Goal: Obtain resource: Obtain resource

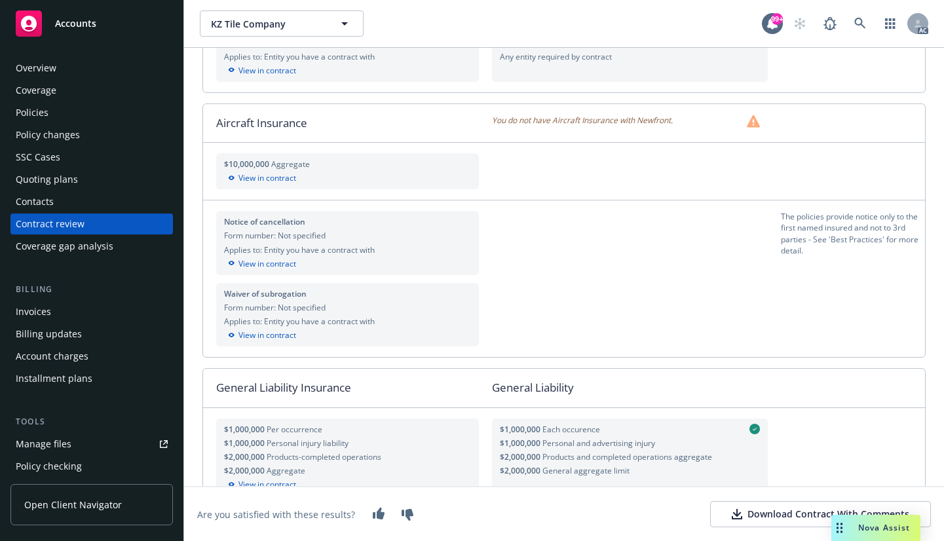
scroll to position [589, 0]
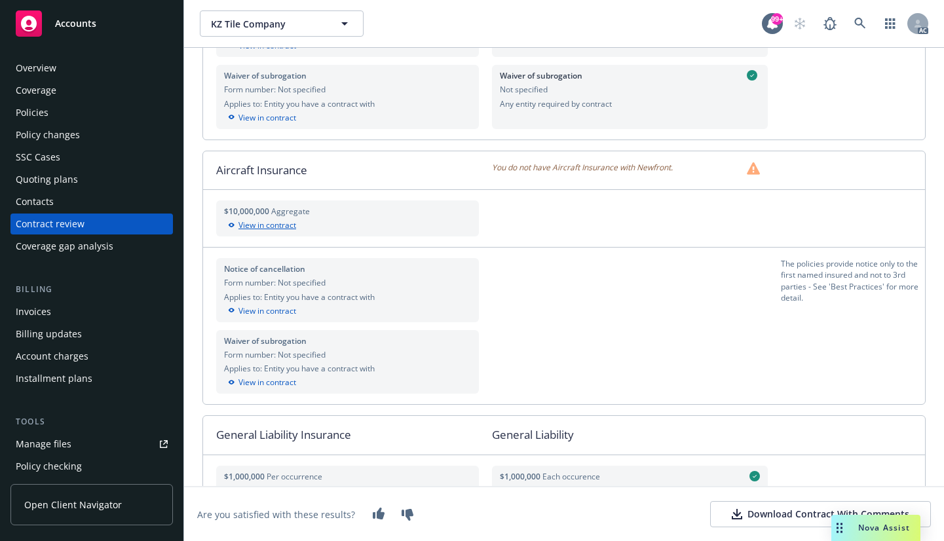
click at [273, 228] on div "View in contract" at bounding box center [347, 225] width 247 height 12
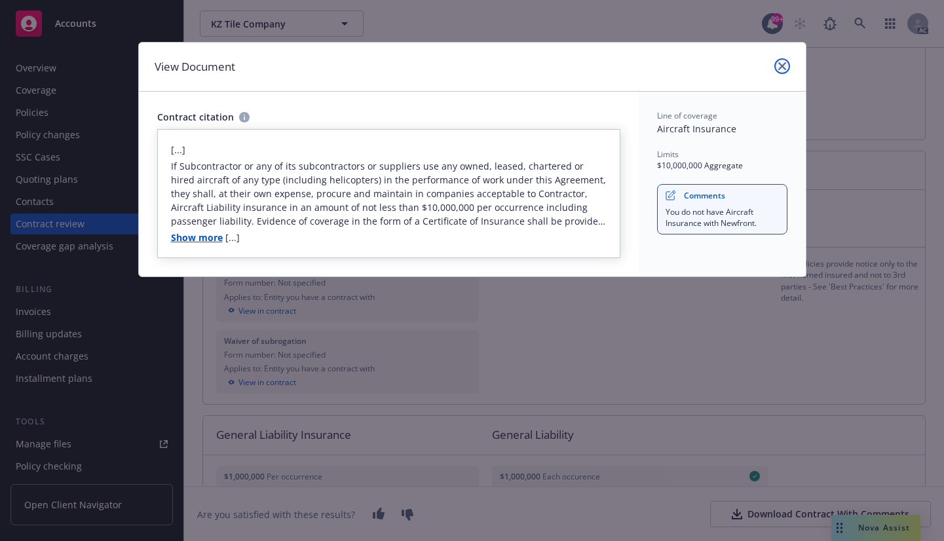
click at [786, 64] on link "close" at bounding box center [782, 66] width 16 height 16
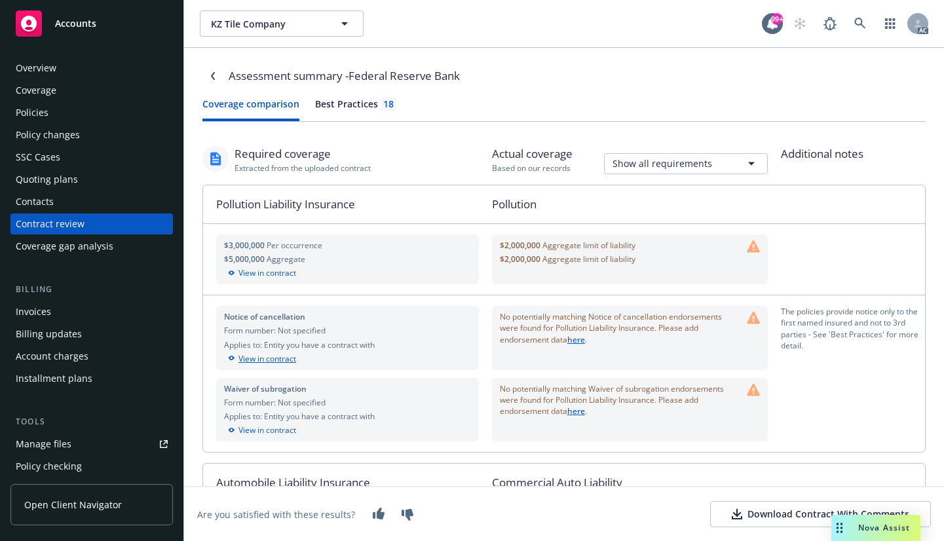
scroll to position [0, 0]
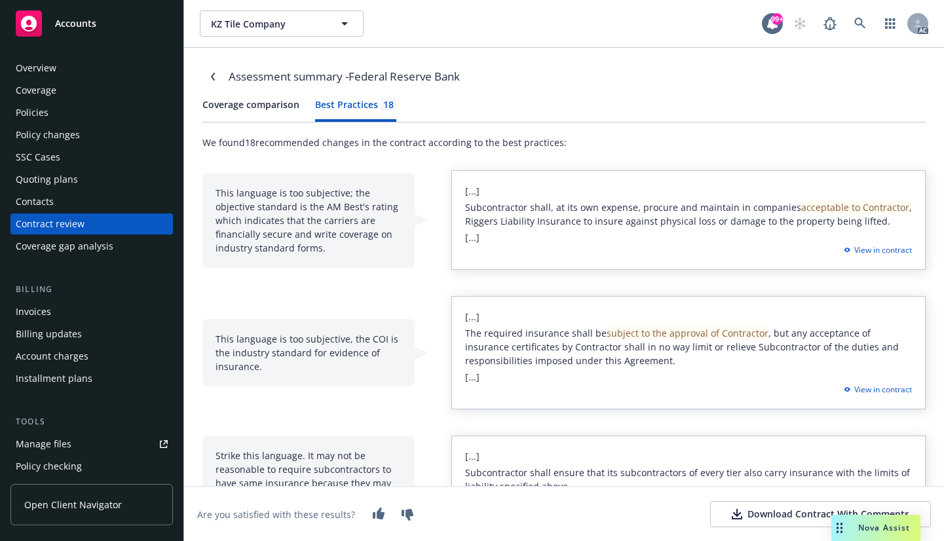
click at [368, 100] on div "Best Practices 18" at bounding box center [355, 105] width 81 height 14
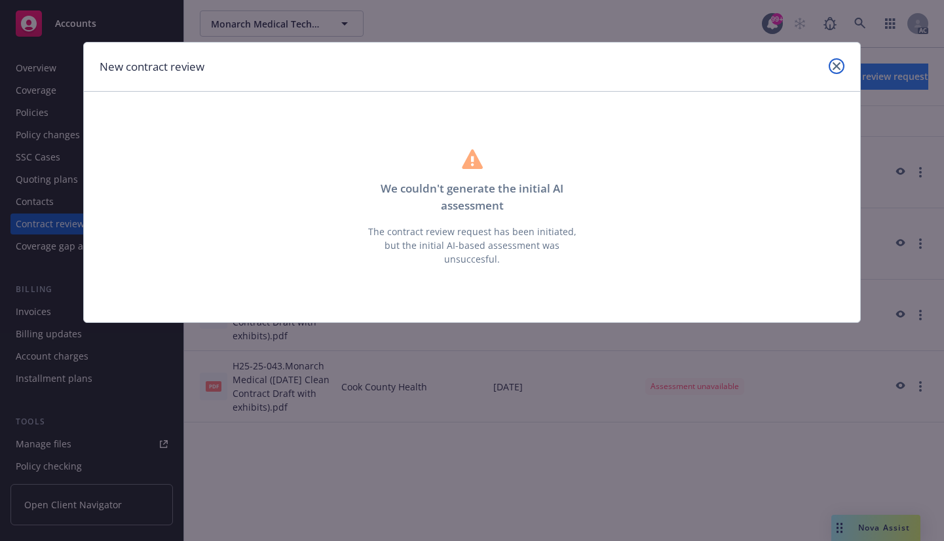
click at [837, 65] on icon "close" at bounding box center [836, 66] width 8 height 8
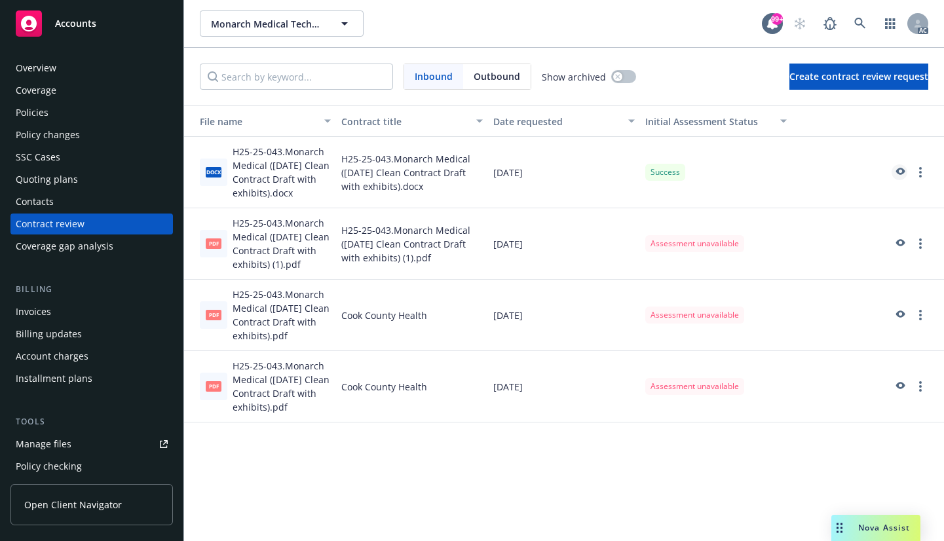
click at [900, 169] on icon "preview" at bounding box center [900, 171] width 9 height 7
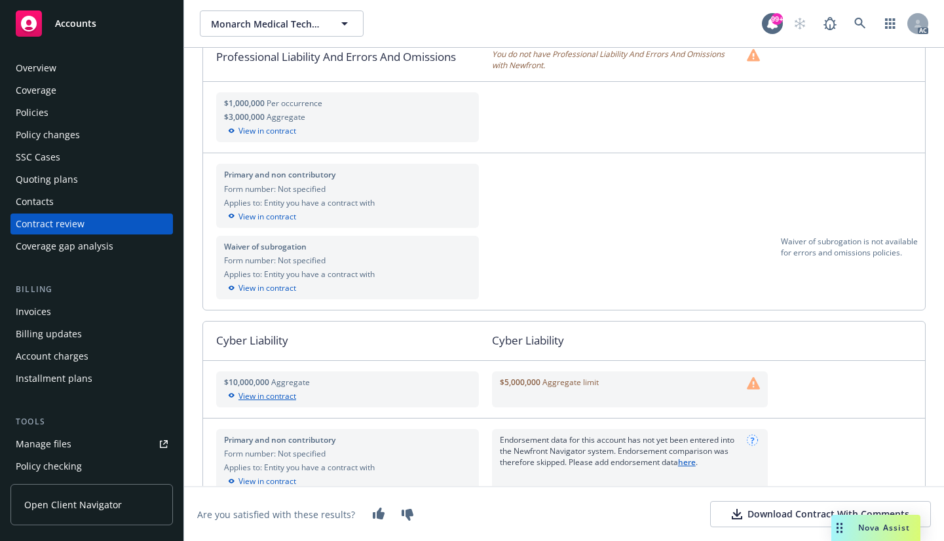
scroll to position [1048, 0]
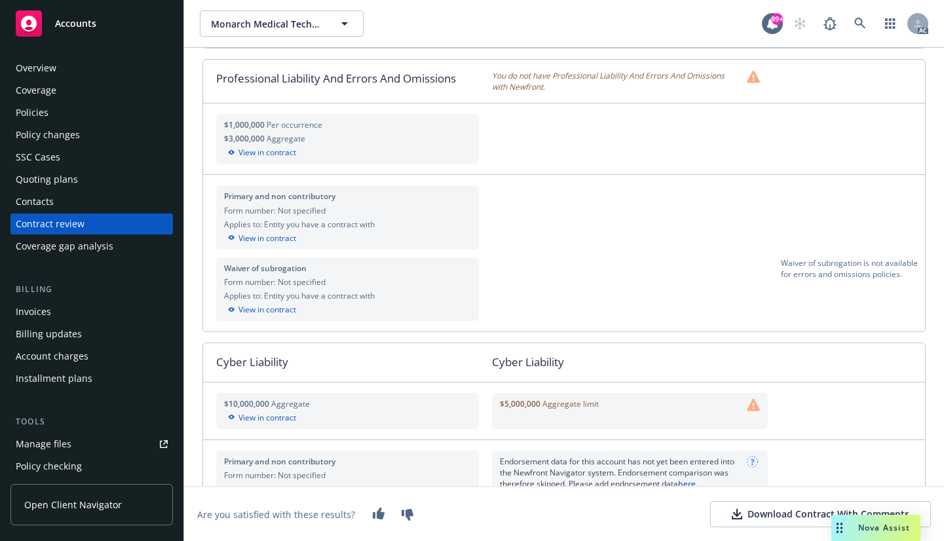
click at [31, 86] on div "Coverage" at bounding box center [36, 90] width 41 height 21
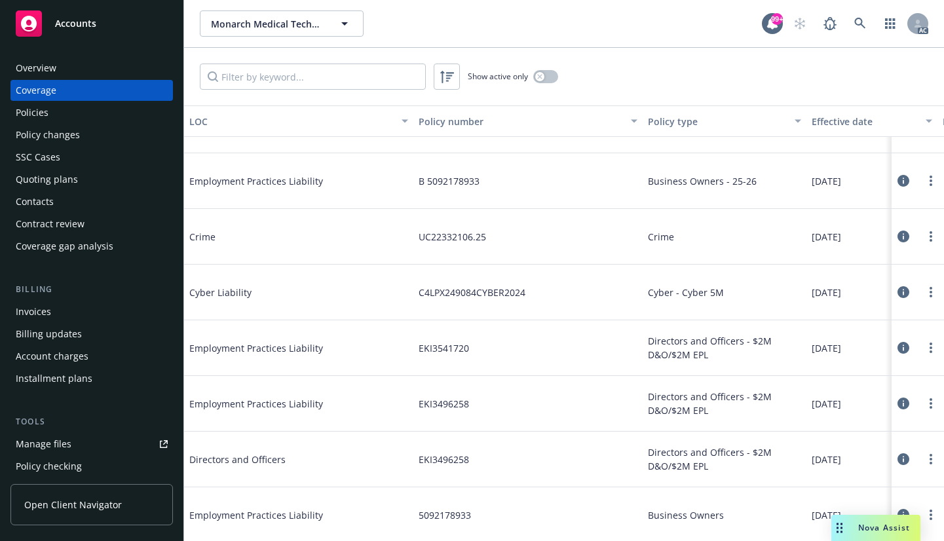
scroll to position [262, 0]
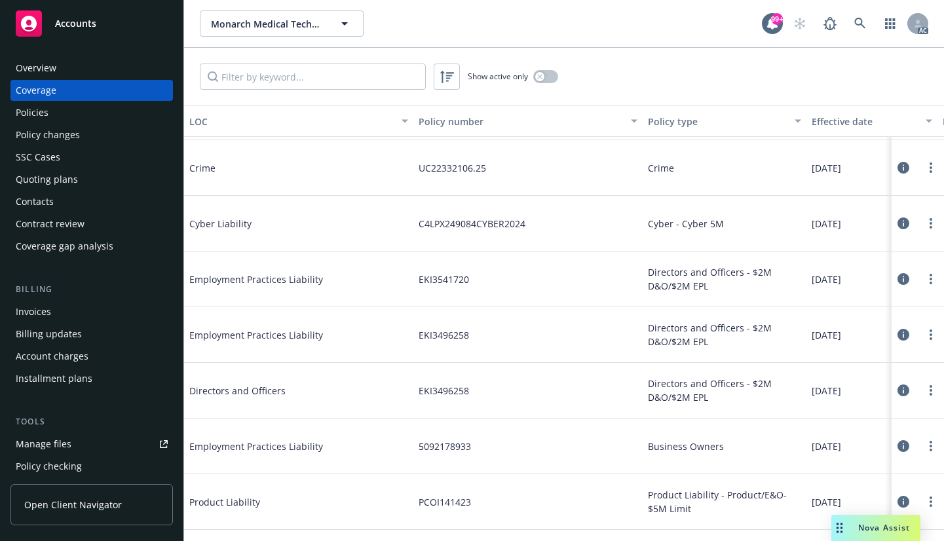
click at [897, 222] on icon at bounding box center [903, 223] width 12 height 12
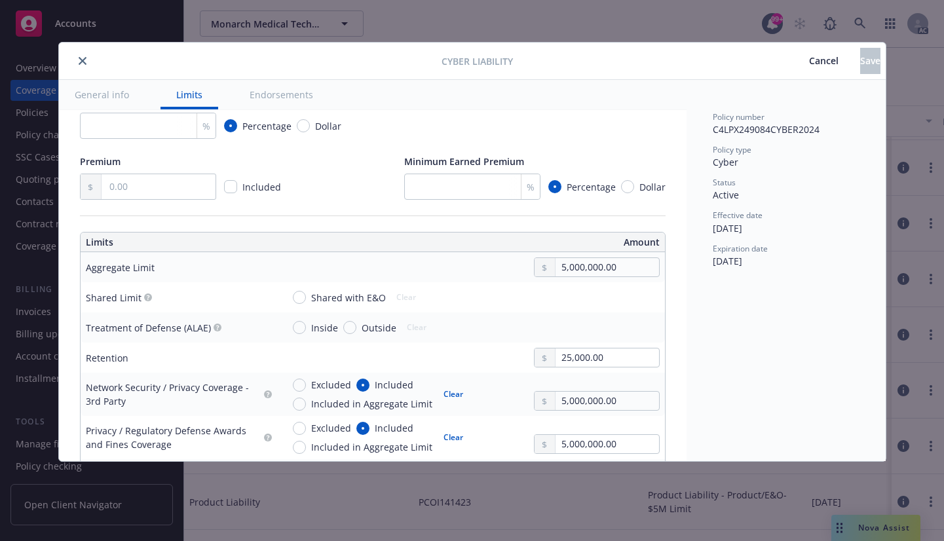
scroll to position [327, 0]
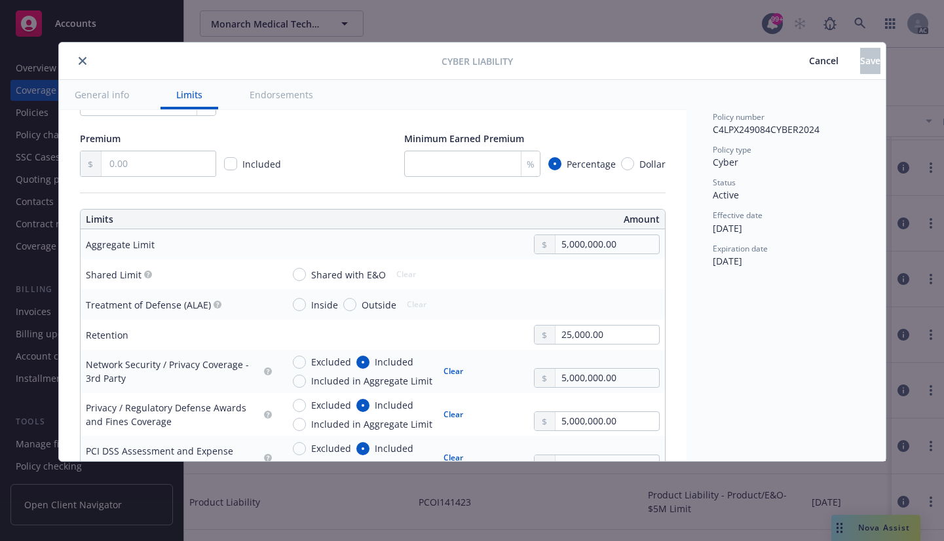
type textarea "x"
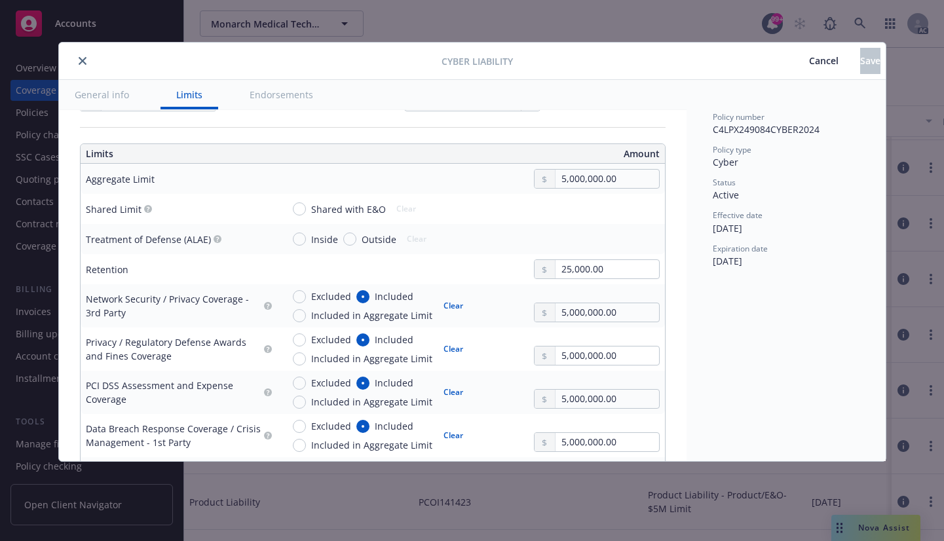
click at [82, 62] on icon "close" at bounding box center [83, 61] width 8 height 8
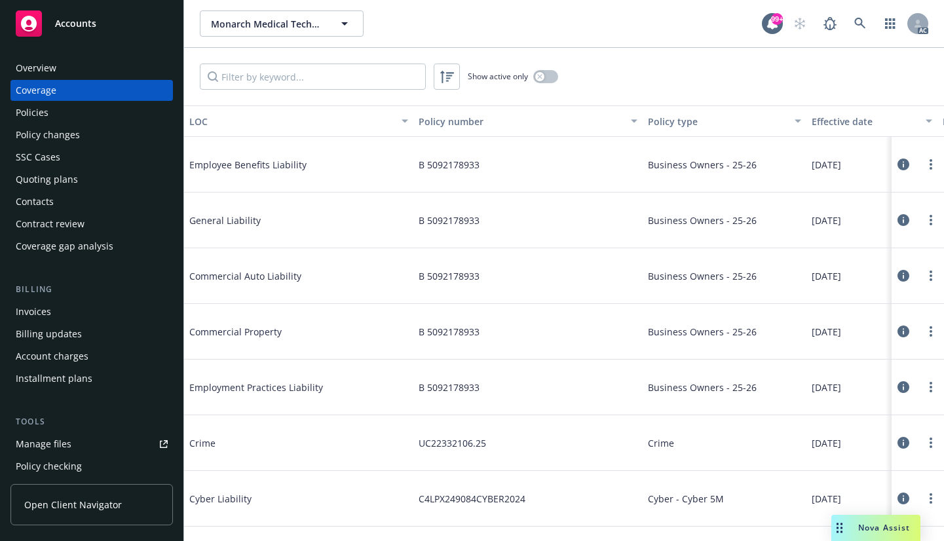
click at [25, 109] on div "Policies" at bounding box center [32, 112] width 33 height 21
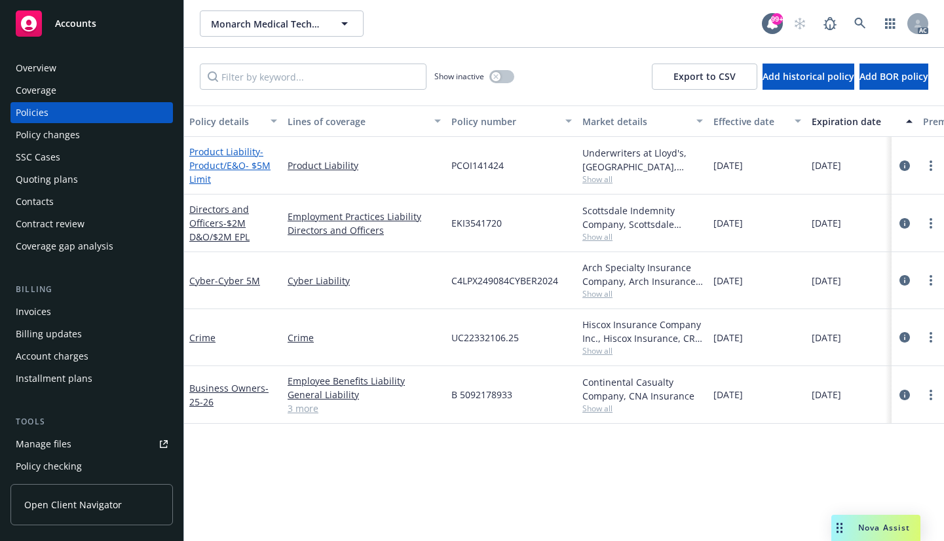
click at [222, 166] on span "- Product/E&O- $5M Limit" at bounding box center [229, 165] width 81 height 40
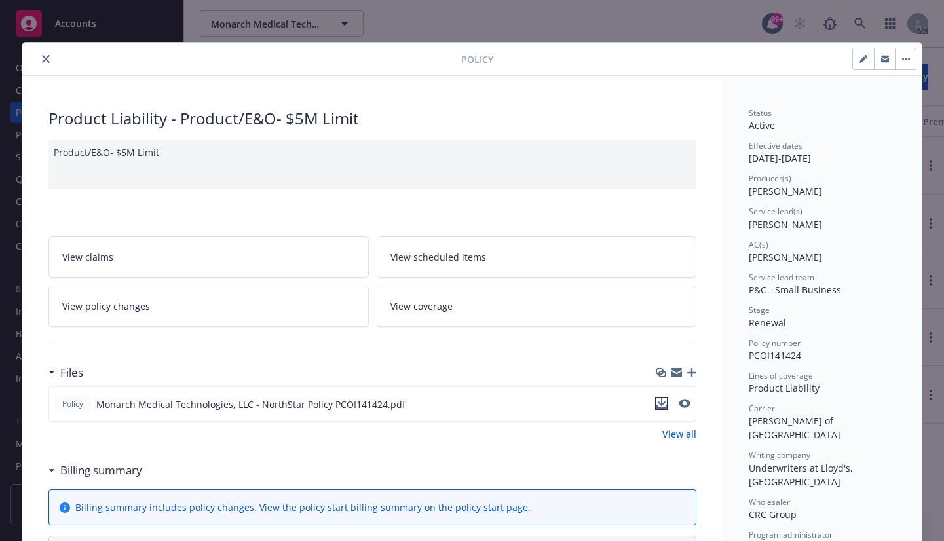
click at [657, 405] on icon "download file" at bounding box center [661, 403] width 10 height 10
click at [42, 59] on icon "close" at bounding box center [46, 59] width 8 height 8
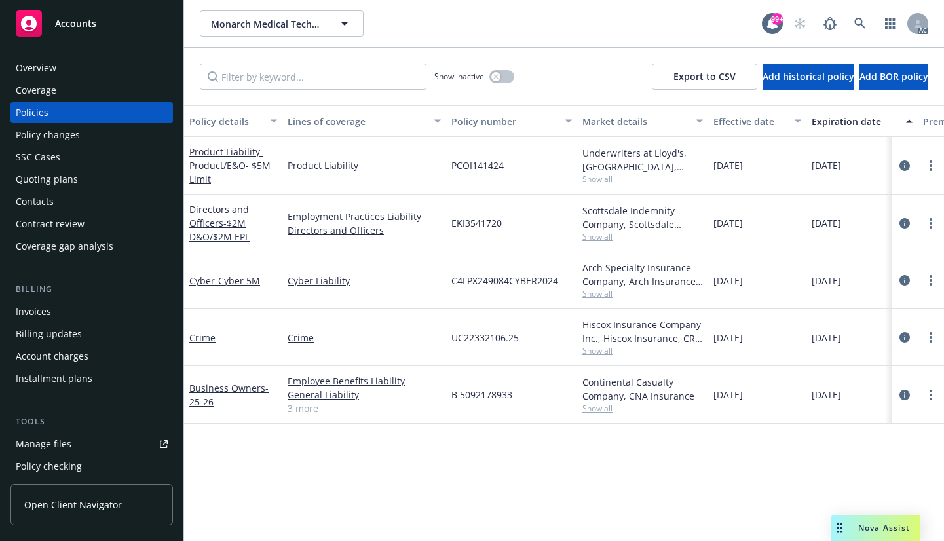
click at [43, 202] on div "Contacts" at bounding box center [35, 201] width 38 height 21
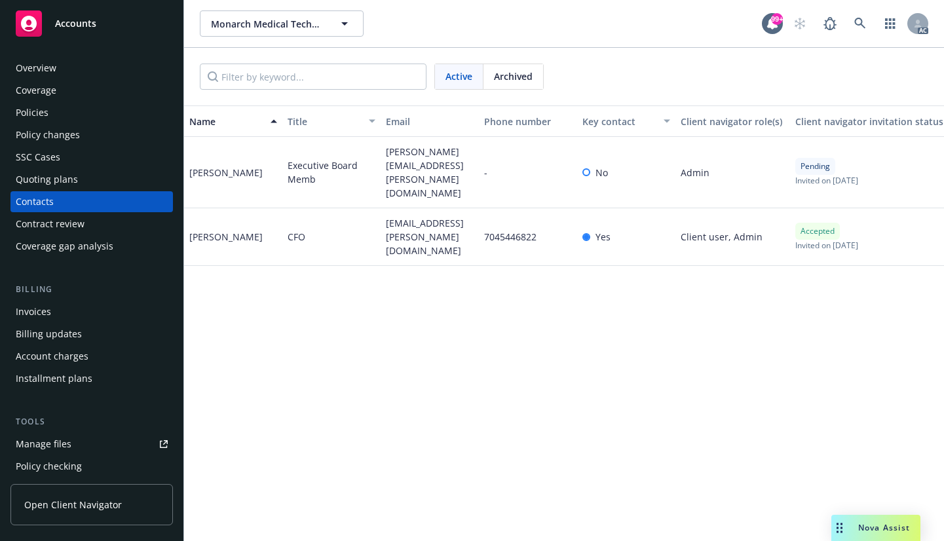
click at [38, 223] on div "Contract review" at bounding box center [50, 223] width 69 height 21
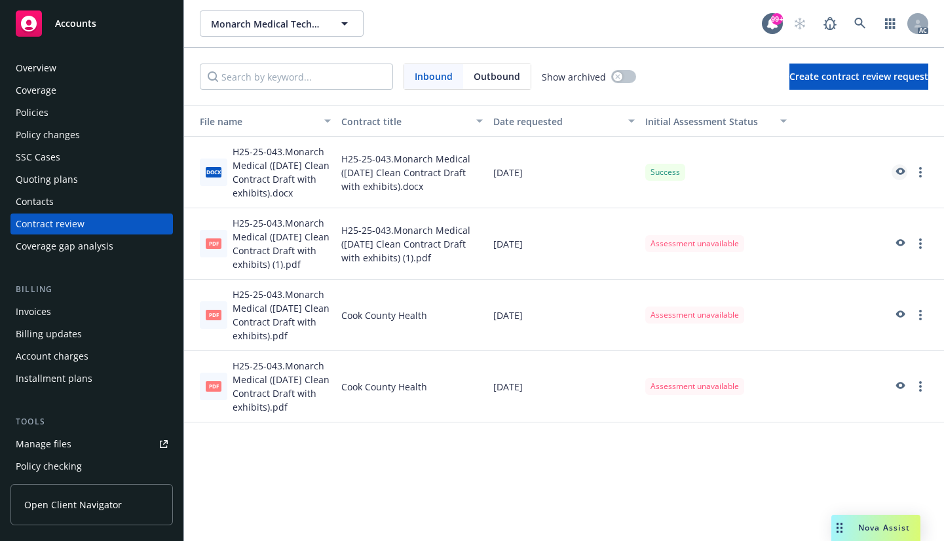
click at [902, 170] on icon "preview" at bounding box center [900, 171] width 9 height 7
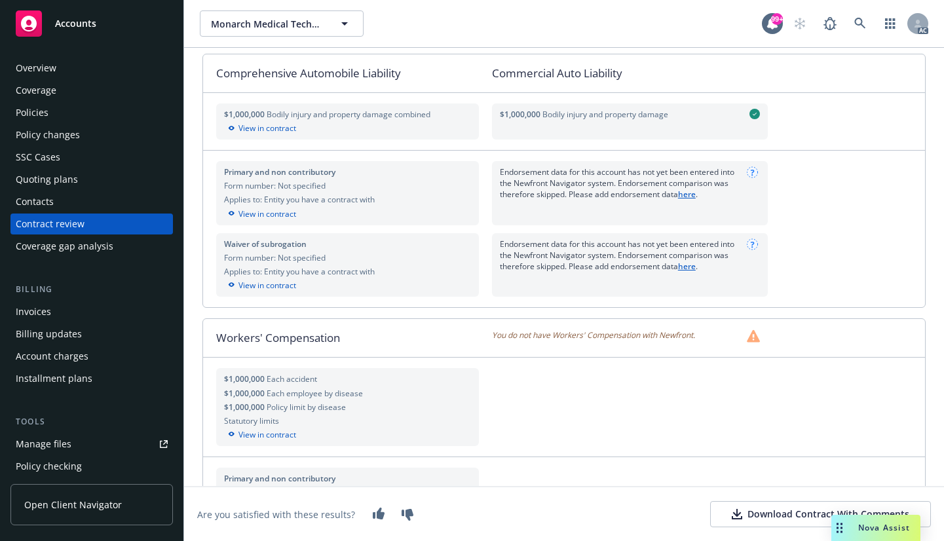
scroll to position [458, 0]
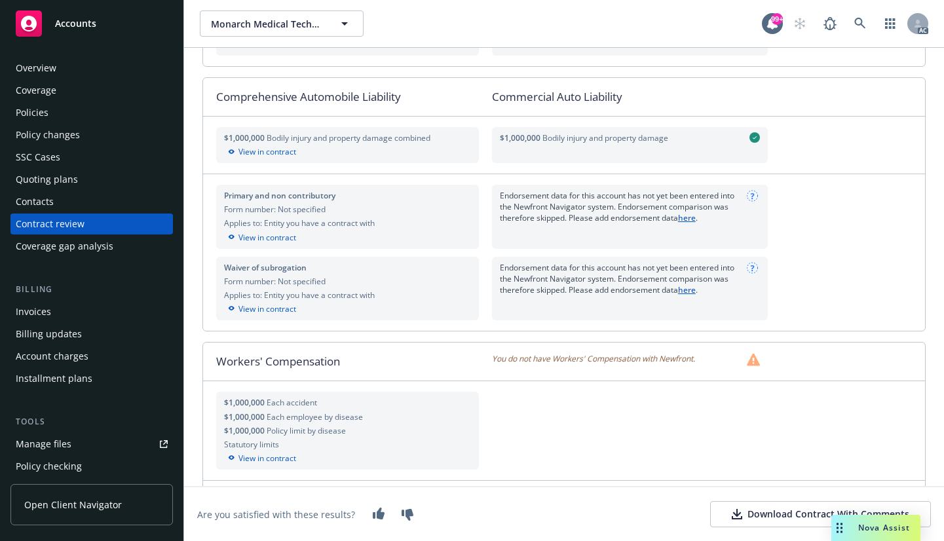
click at [790, 510] on div "Download Contract With Comments" at bounding box center [819, 513] width 177 height 13
click at [33, 114] on div "Policies" at bounding box center [32, 112] width 33 height 21
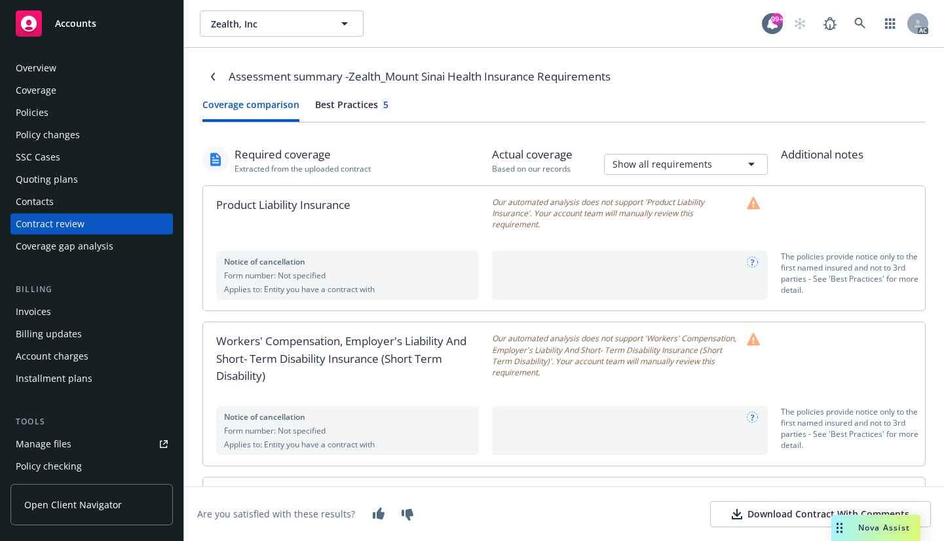
scroll to position [65, 0]
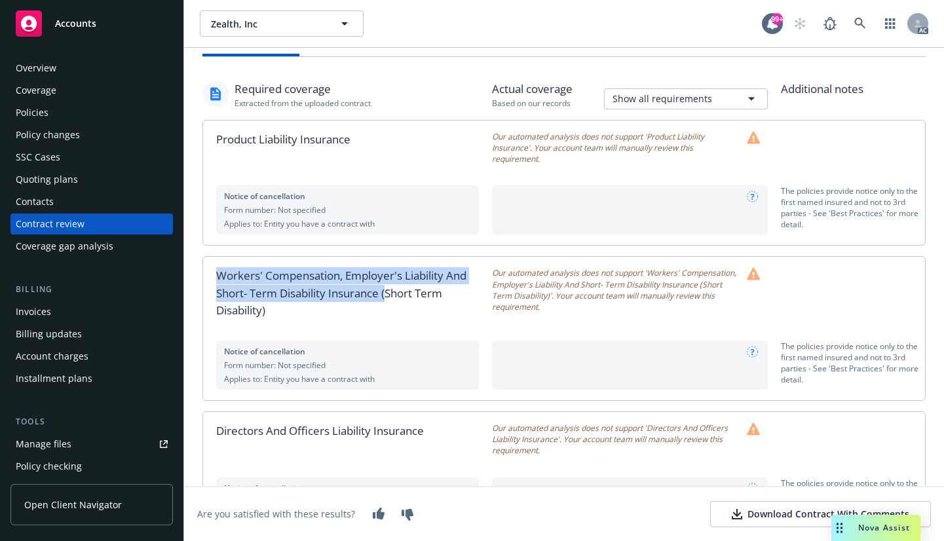
drag, startPoint x: 218, startPoint y: 274, endPoint x: 387, endPoint y: 295, distance: 170.3
click at [387, 295] on div "Workers' Compensation, Employer's Liability And Short- Term Disability Insuranc…" at bounding box center [347, 293] width 289 height 73
click at [382, 296] on div "Workers' Compensation, Employer's Liability And Short- Term Disability Insuranc…" at bounding box center [347, 293] width 289 height 73
drag, startPoint x: 215, startPoint y: 293, endPoint x: 382, endPoint y: 299, distance: 167.1
click at [384, 299] on div "Workers' Compensation, Employer's Liability And Short- Term Disability Insuranc…" at bounding box center [347, 293] width 289 height 73
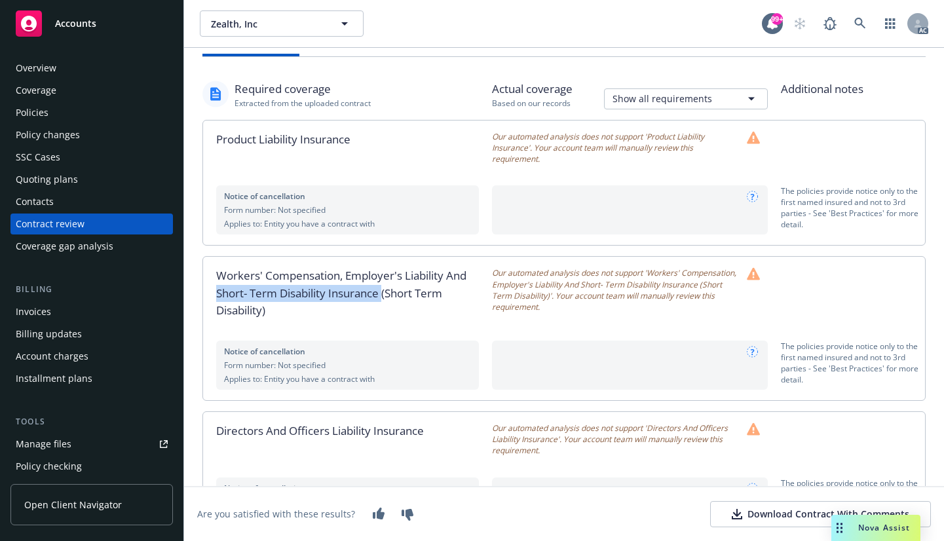
copy div "Short- Term Disability Insurance"
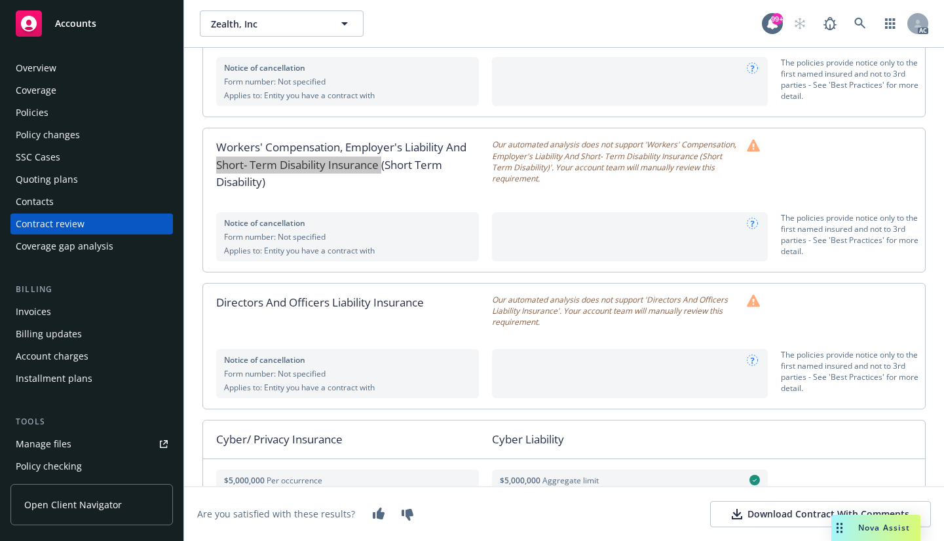
scroll to position [262, 0]
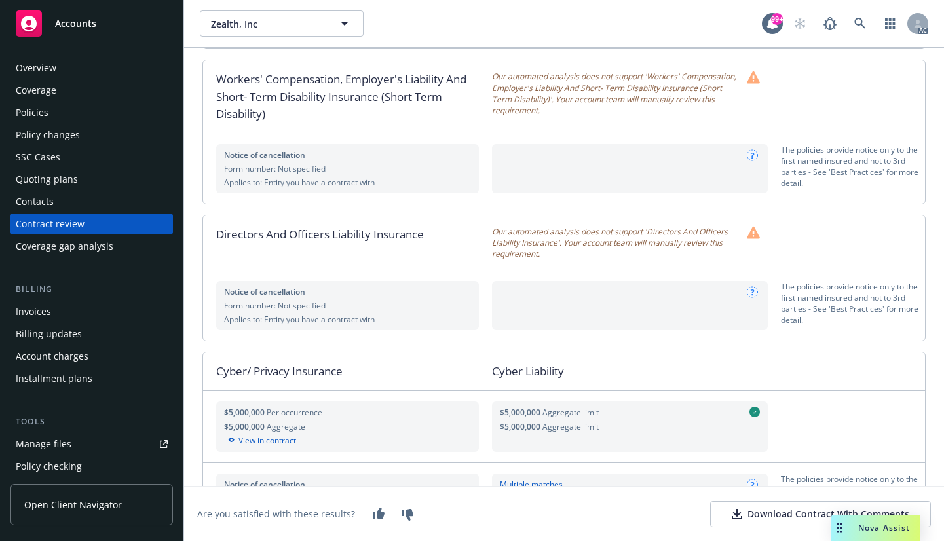
click at [383, 238] on div "Directors And Officers Liability Insurance" at bounding box center [347, 242] width 289 height 54
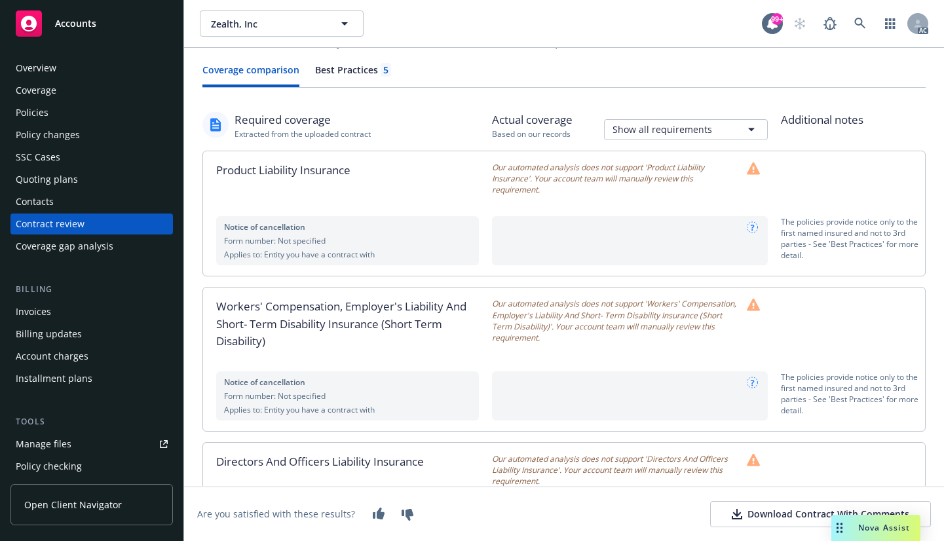
scroll to position [0, 0]
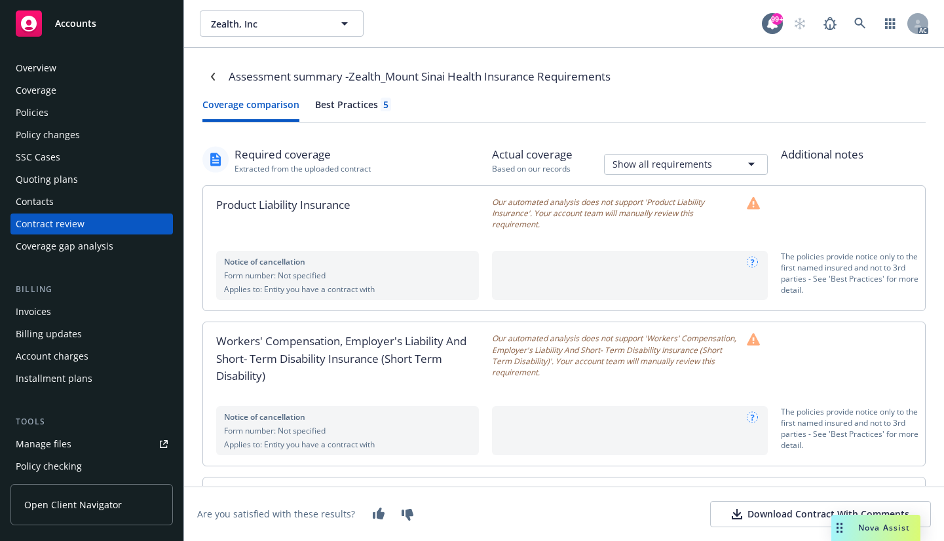
click at [32, 104] on div "Policies" at bounding box center [32, 112] width 33 height 21
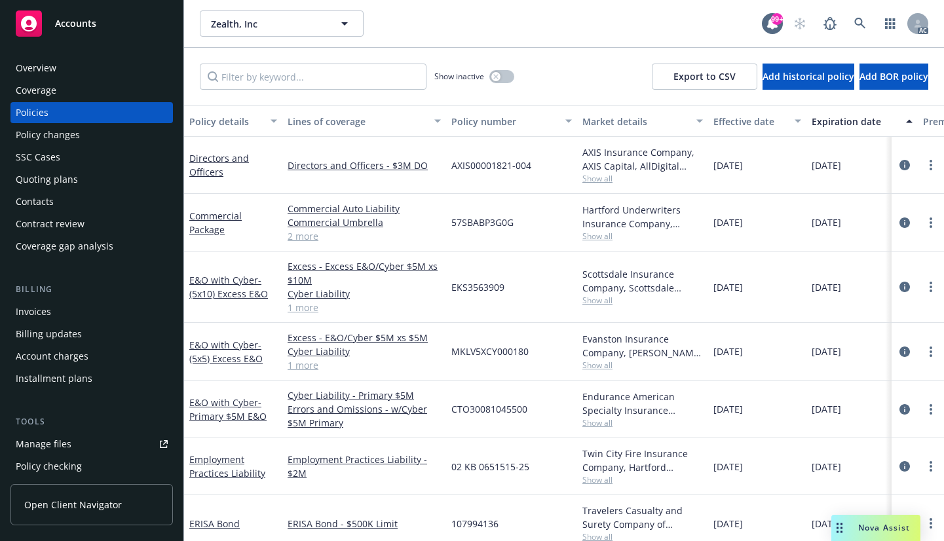
click at [43, 84] on div "Coverage" at bounding box center [36, 90] width 41 height 21
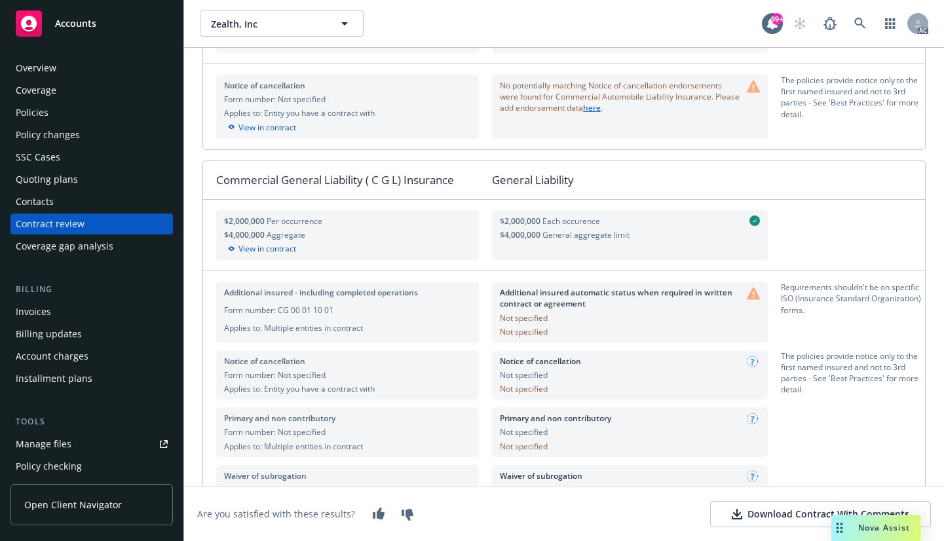
scroll to position [1244, 0]
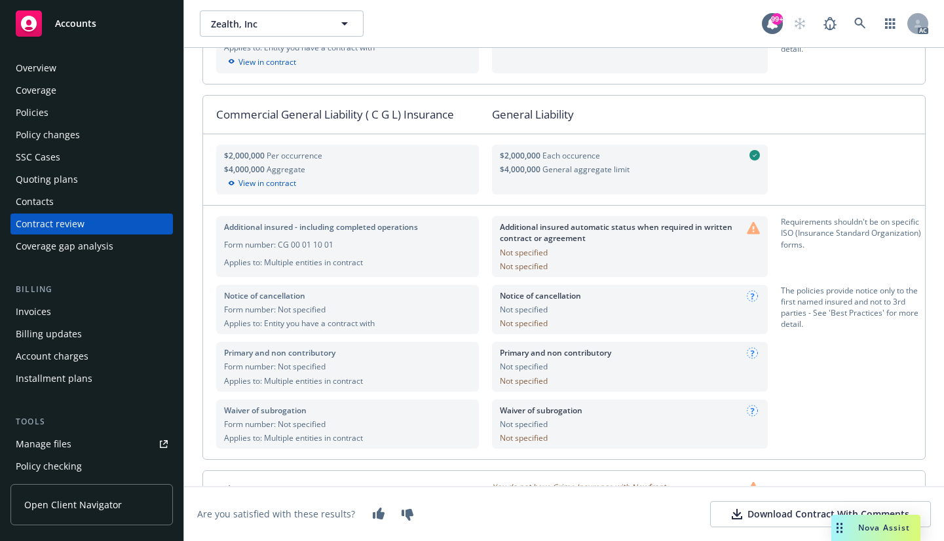
click at [26, 111] on div "Policies" at bounding box center [32, 112] width 33 height 21
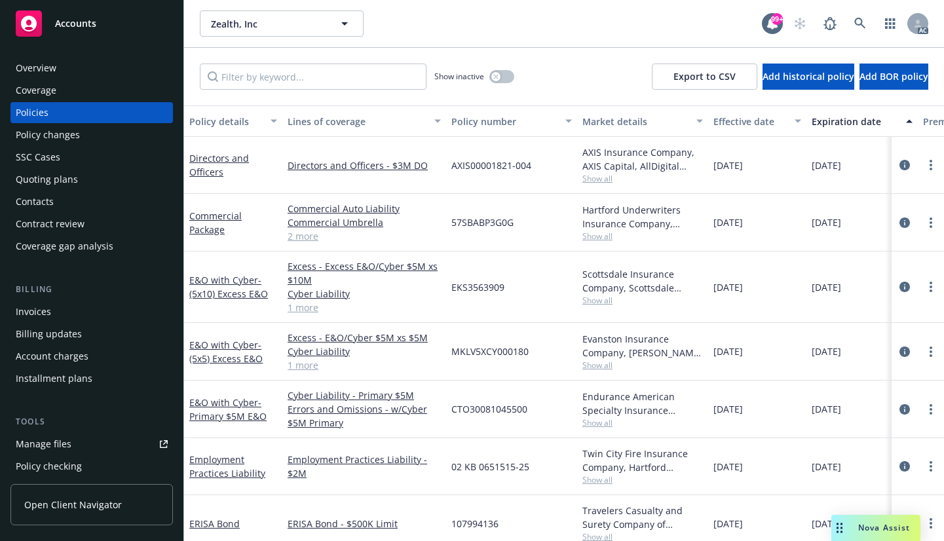
click at [35, 95] on div "Coverage" at bounding box center [36, 90] width 41 height 21
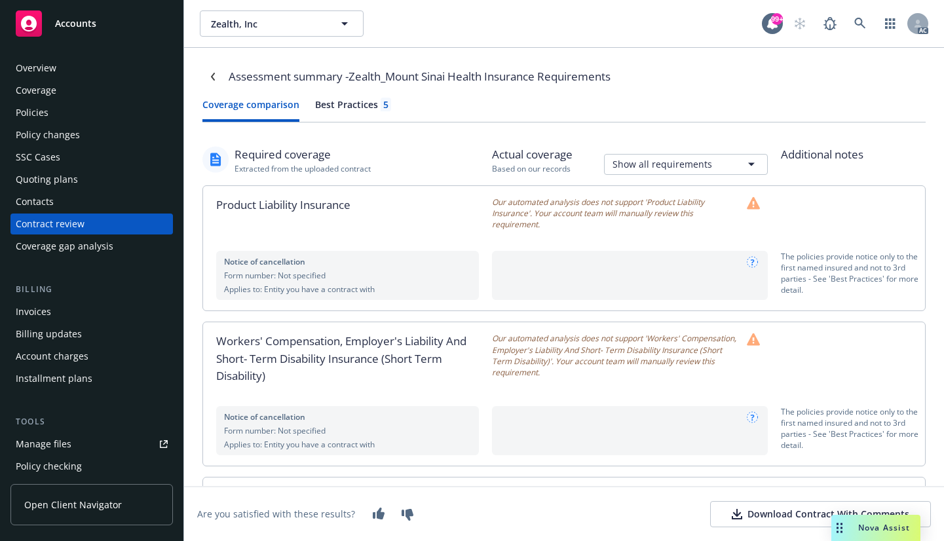
click at [756, 513] on div "Download Contract With Comments" at bounding box center [819, 513] width 177 height 13
click at [26, 94] on div "Coverage" at bounding box center [36, 90] width 41 height 21
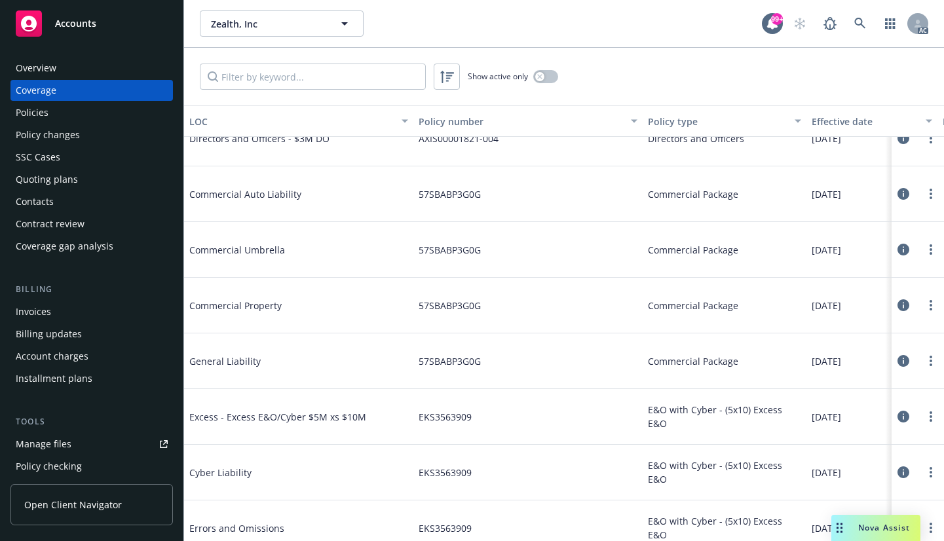
scroll to position [131, 0]
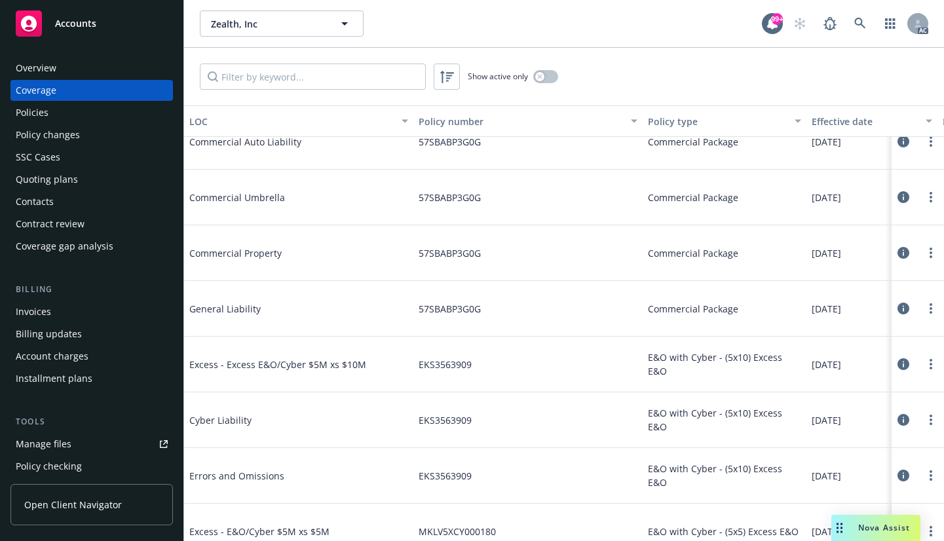
click at [897, 420] on icon at bounding box center [903, 420] width 12 height 12
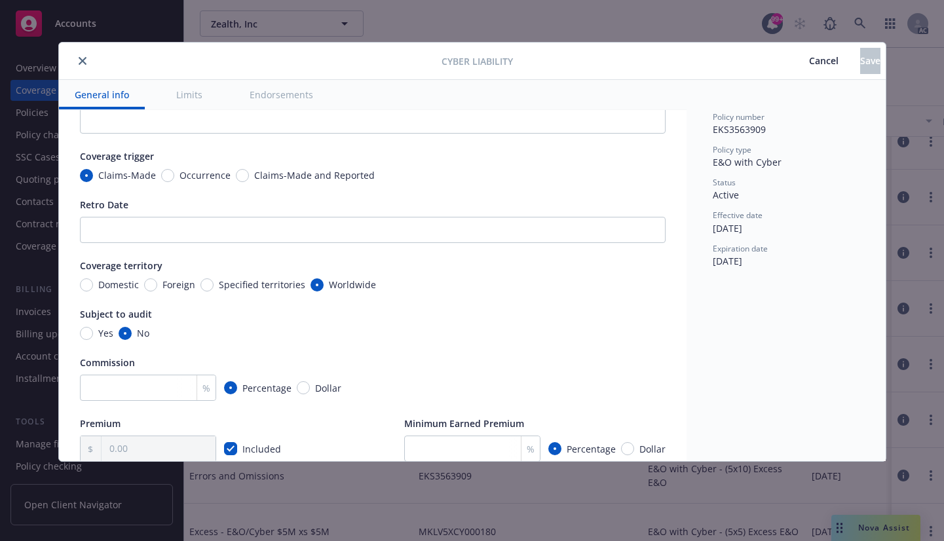
scroll to position [65, 0]
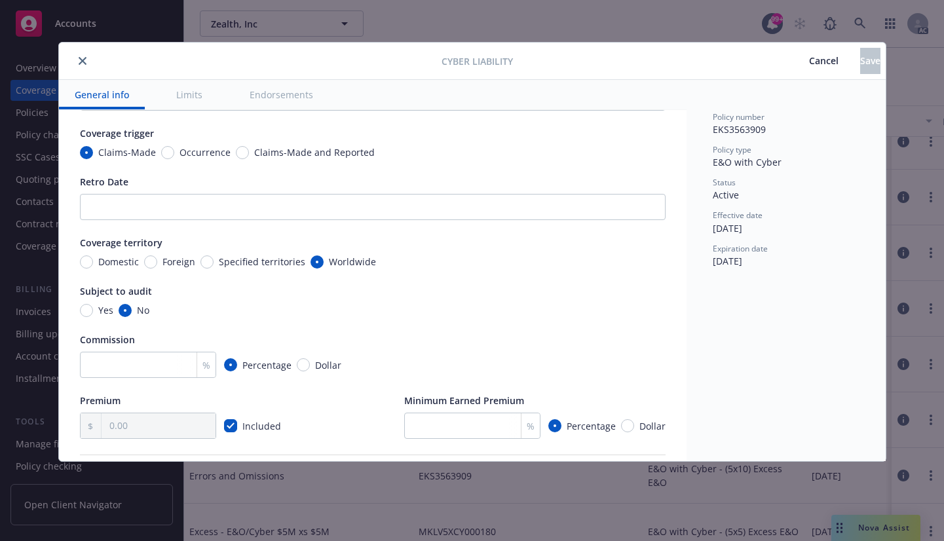
click at [190, 93] on button "Limits" at bounding box center [189, 94] width 58 height 29
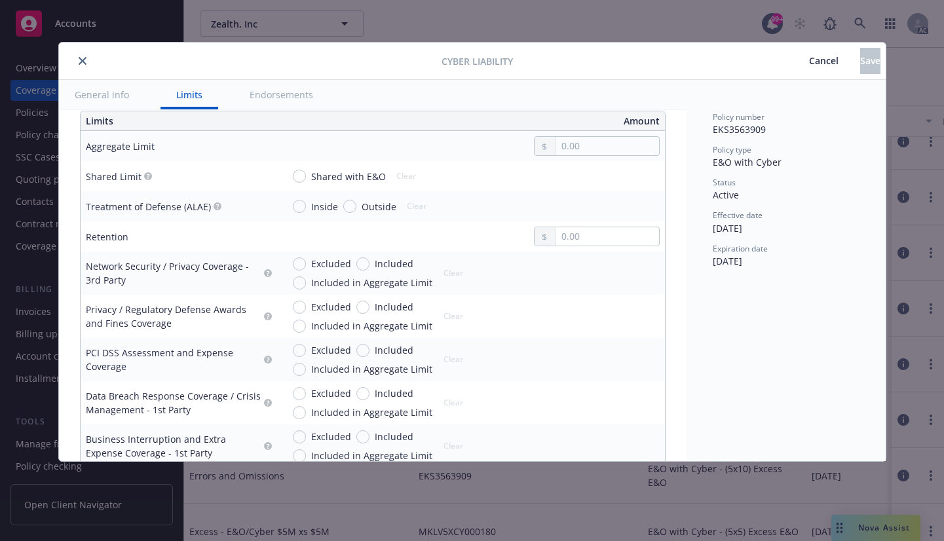
scroll to position [426, 0]
click at [83, 61] on icon "close" at bounding box center [83, 61] width 8 height 8
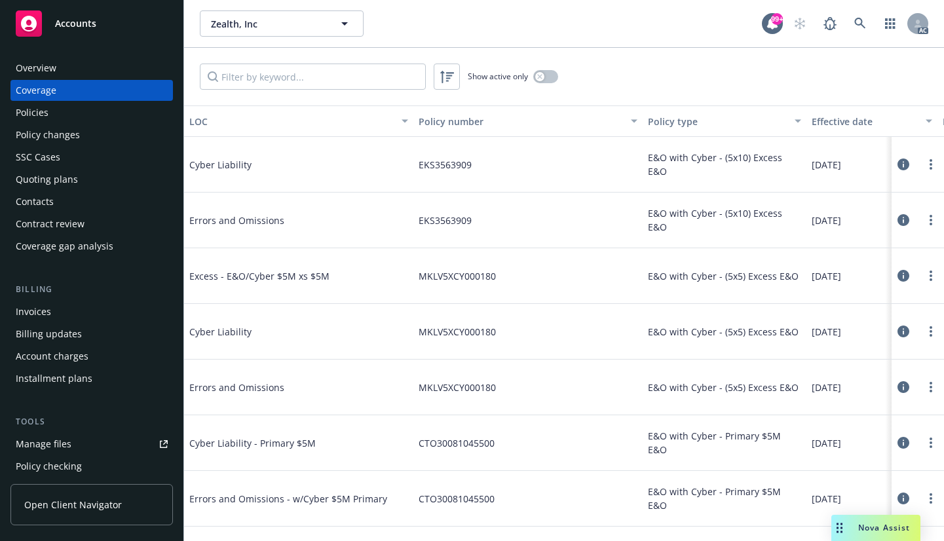
scroll to position [393, 0]
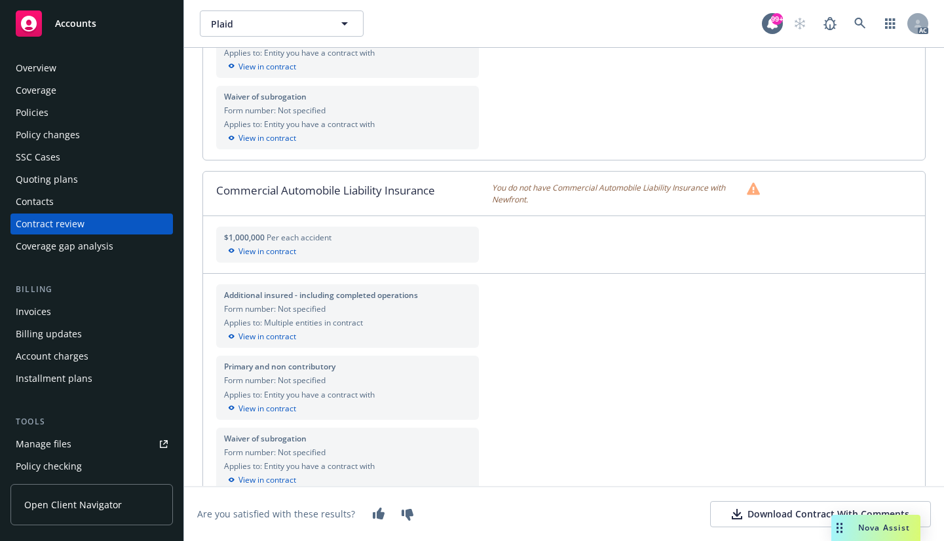
scroll to position [393, 0]
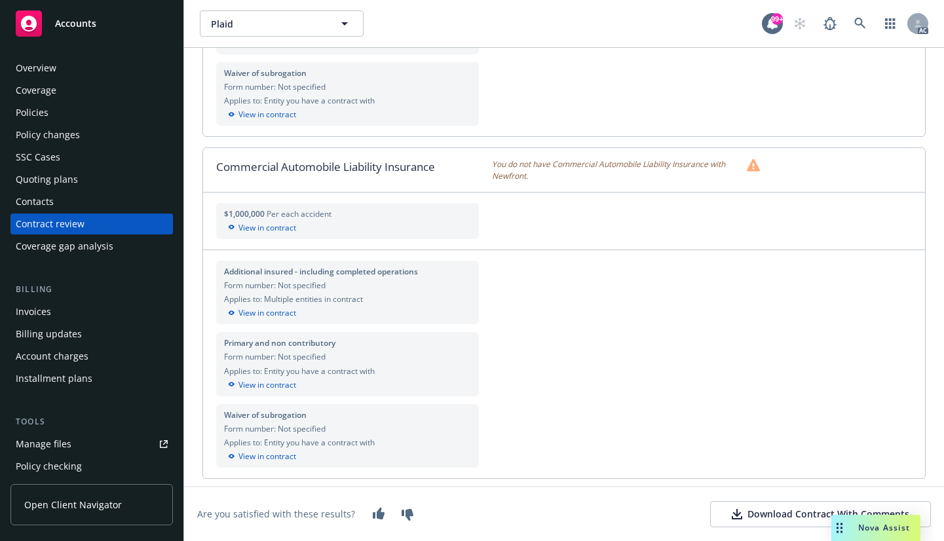
click at [761, 516] on div "Download Contract With Comments" at bounding box center [819, 513] width 177 height 13
click at [36, 91] on div "Coverage" at bounding box center [36, 90] width 41 height 21
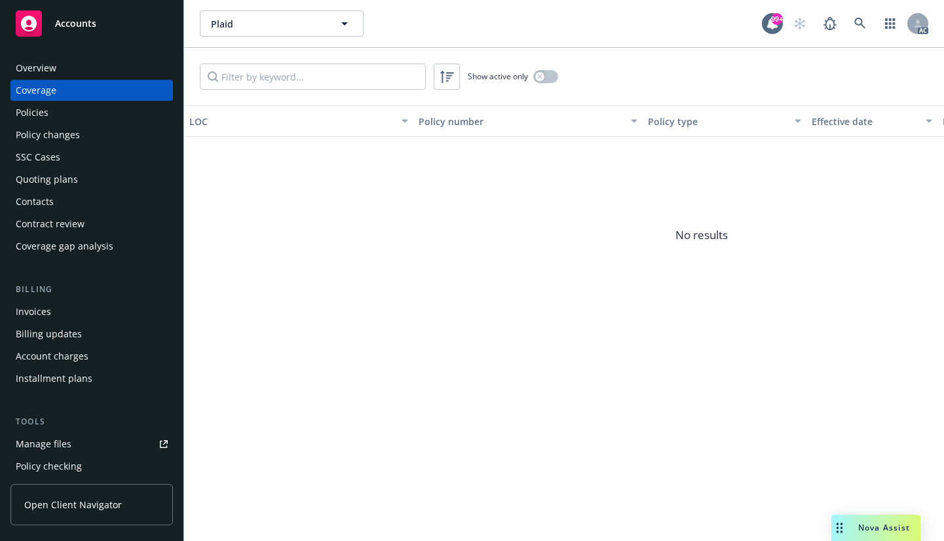
click at [40, 114] on div "Policies" at bounding box center [32, 112] width 33 height 21
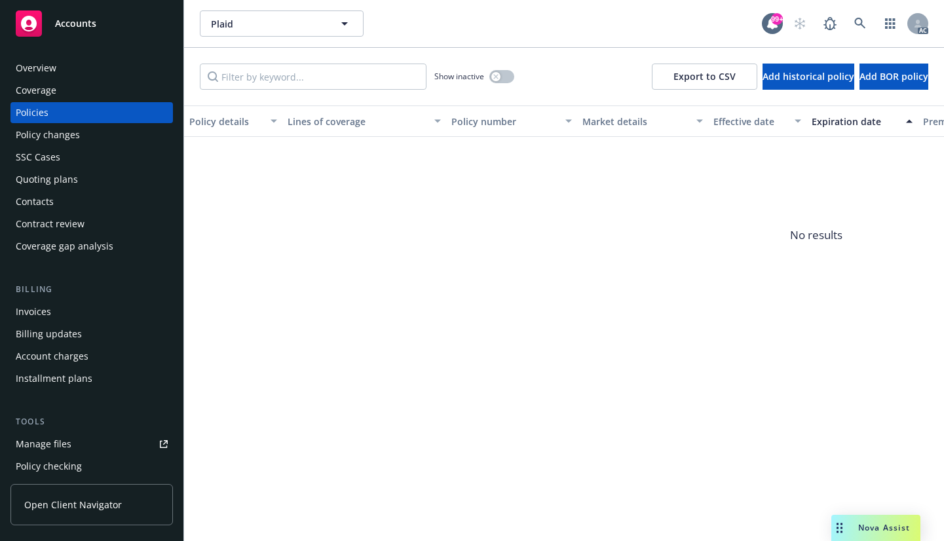
click at [32, 91] on div "Coverage" at bounding box center [36, 90] width 41 height 21
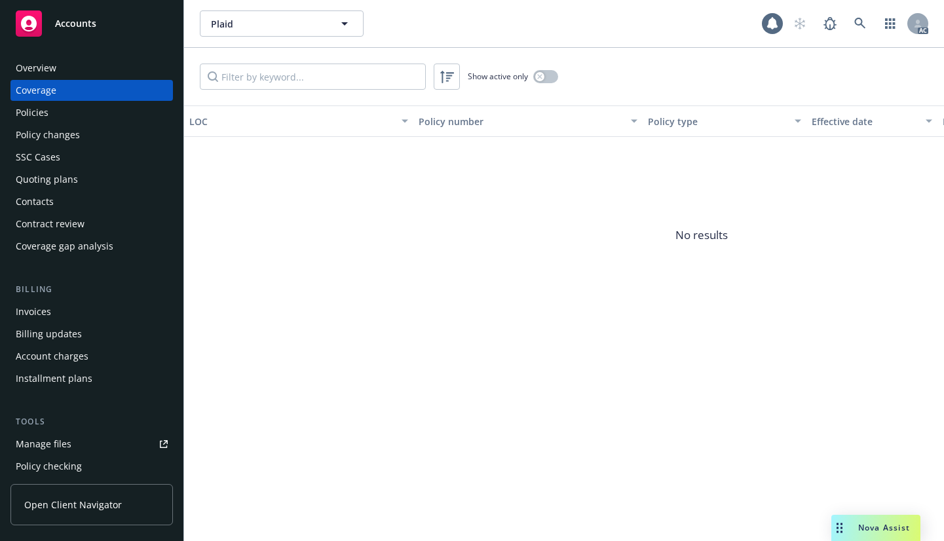
click at [33, 73] on div "Overview" at bounding box center [36, 68] width 41 height 21
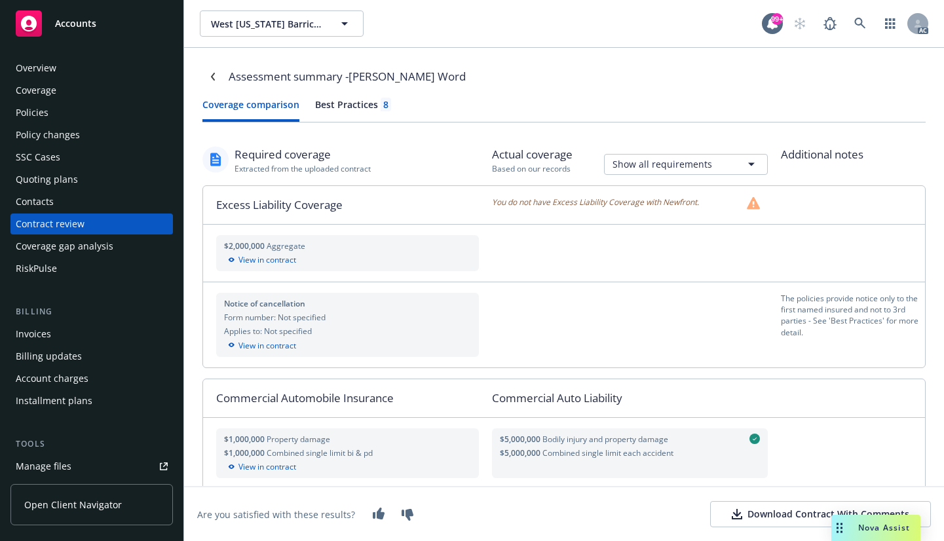
click at [783, 507] on div "Download Contract With Comments" at bounding box center [819, 513] width 177 height 13
click at [33, 93] on div "Coverage" at bounding box center [36, 90] width 41 height 21
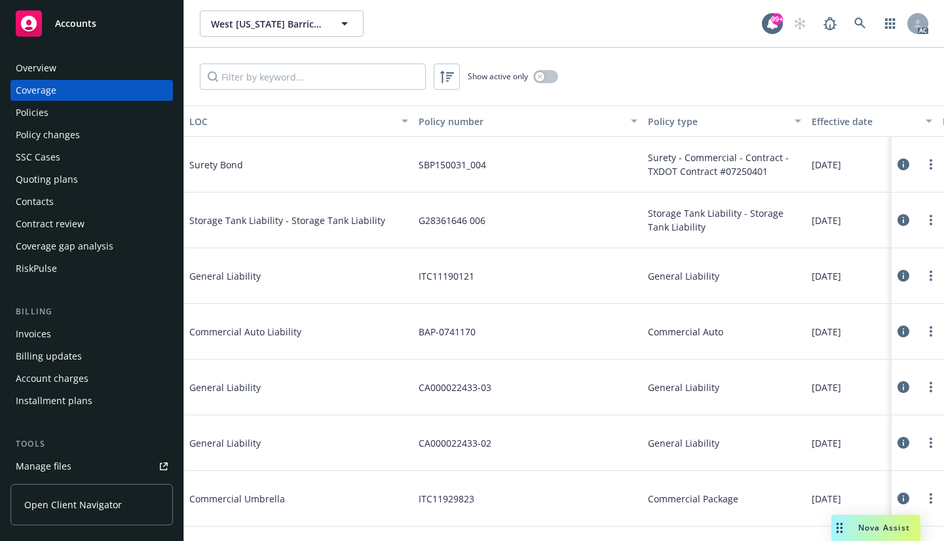
click at [897, 332] on icon at bounding box center [903, 331] width 12 height 12
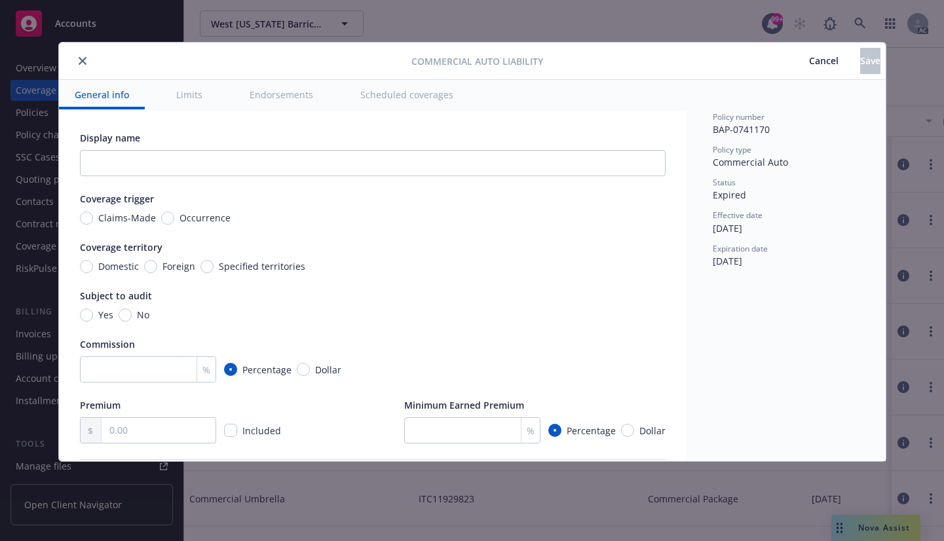
click at [189, 95] on button "Limits" at bounding box center [189, 94] width 58 height 29
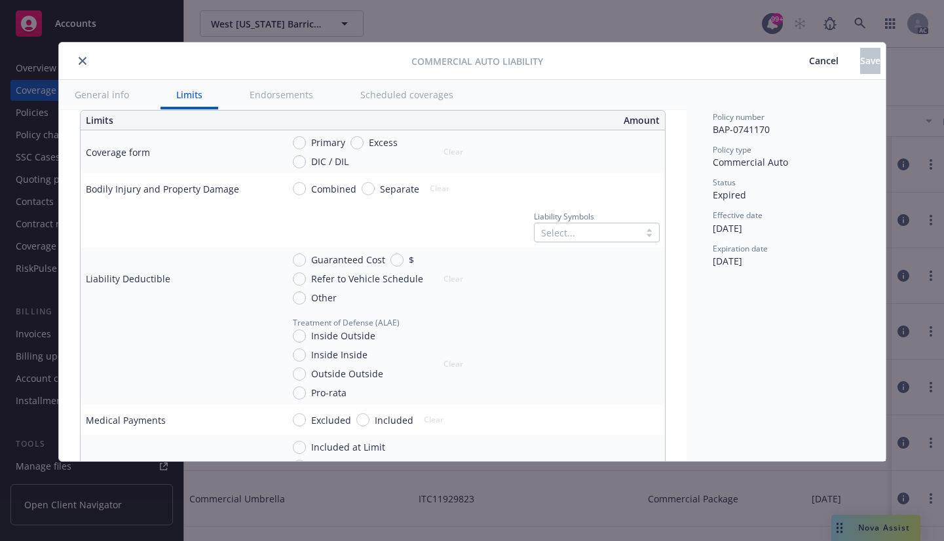
click at [272, 96] on button "Endorsements" at bounding box center [281, 94] width 95 height 29
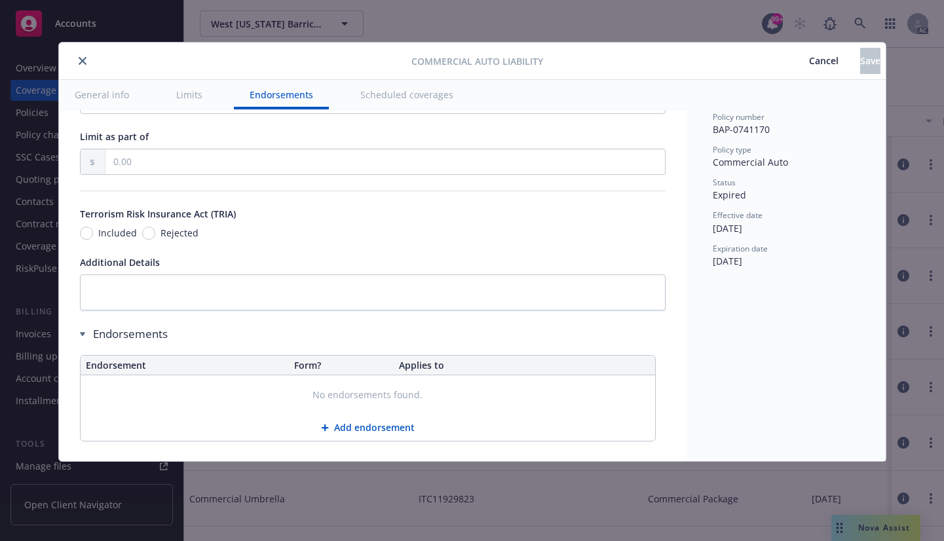
scroll to position [2087, 0]
click at [86, 58] on icon "close" at bounding box center [83, 61] width 8 height 8
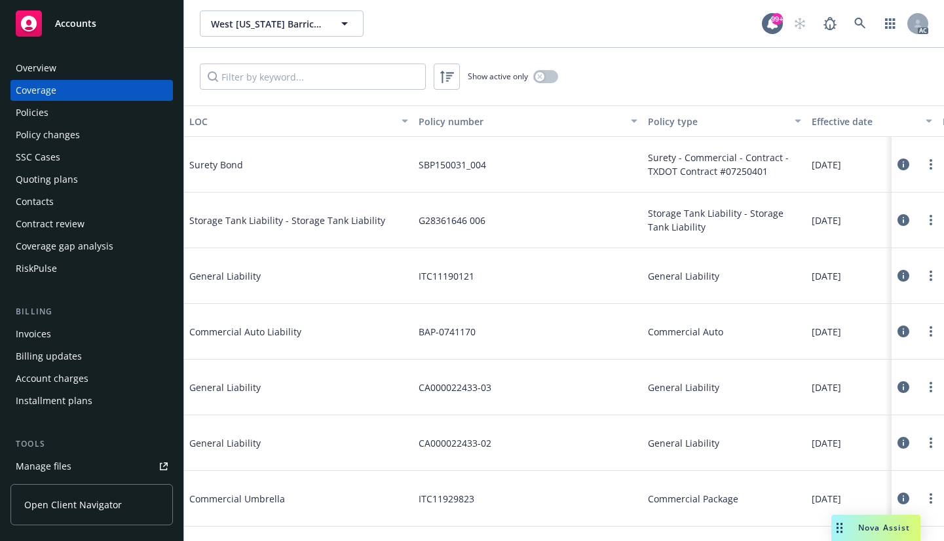
click at [35, 85] on div "Coverage" at bounding box center [36, 90] width 41 height 21
click at [22, 112] on div "Policies" at bounding box center [32, 112] width 33 height 21
